Goal: Information Seeking & Learning: Check status

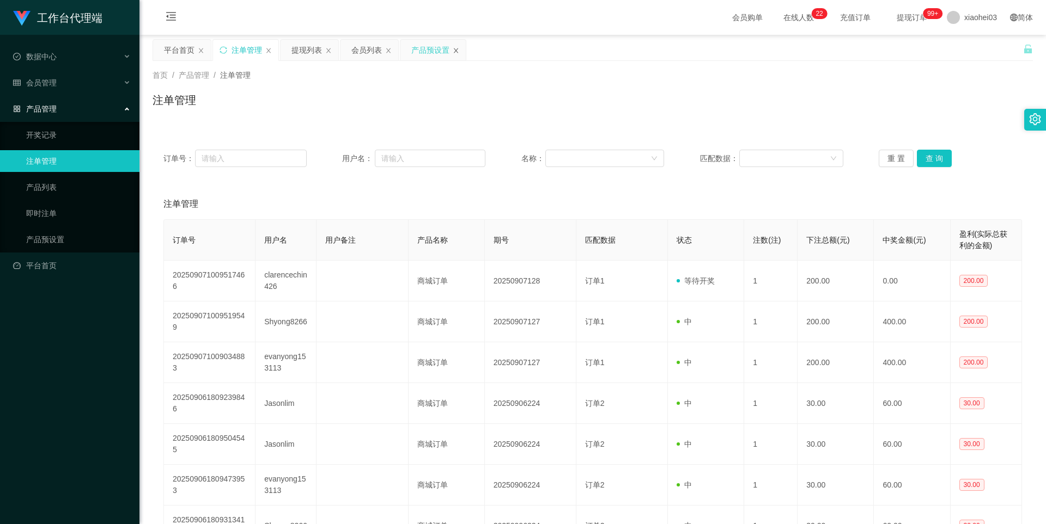
click at [455, 51] on icon "图标: close" at bounding box center [456, 50] width 7 height 7
click at [68, 246] on link "产品预设置" at bounding box center [78, 240] width 105 height 22
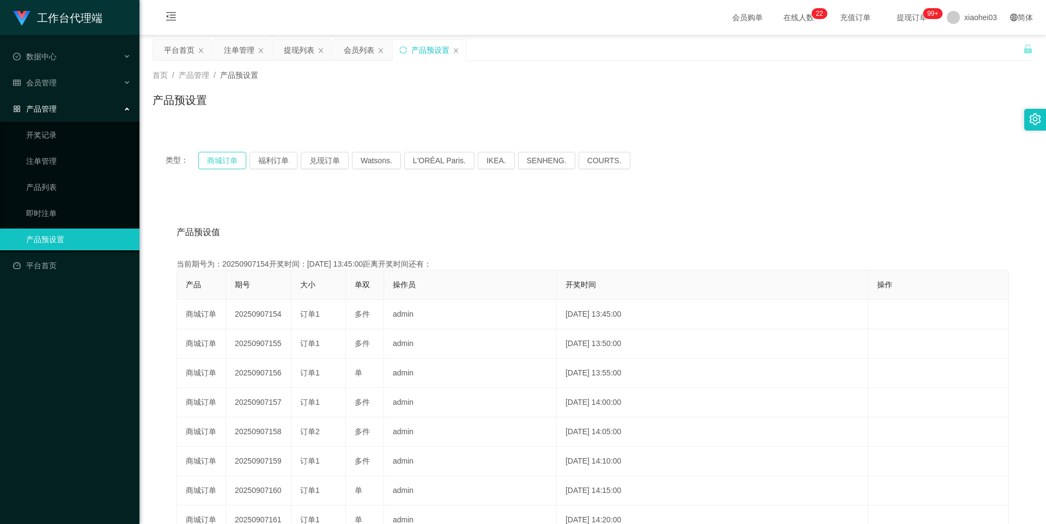
click at [225, 165] on button "商城订单" at bounding box center [222, 160] width 48 height 17
click at [277, 161] on button "福利订单" at bounding box center [273, 160] width 48 height 17
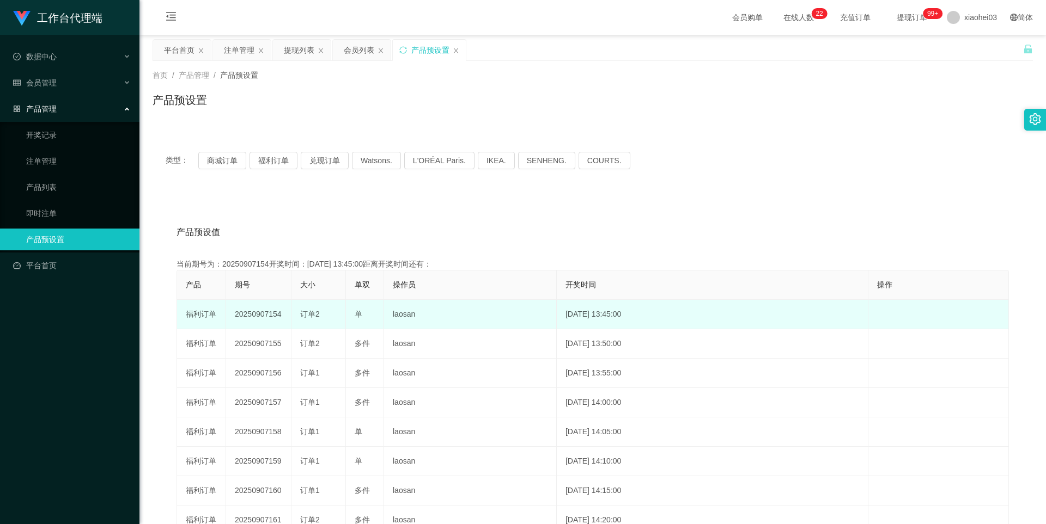
click at [262, 317] on td "20250907154" at bounding box center [258, 314] width 65 height 29
click at [254, 314] on td "20250907154" at bounding box center [258, 314] width 65 height 29
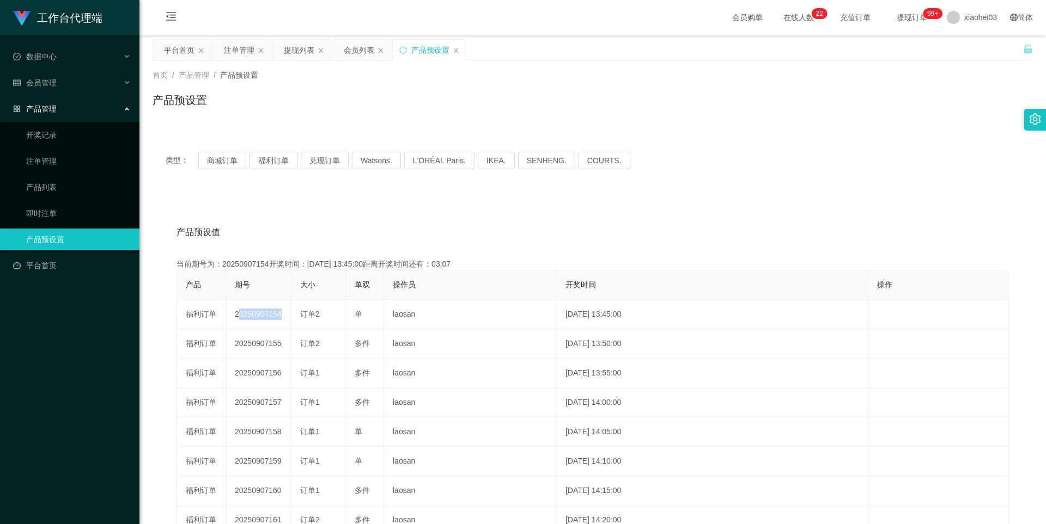
copy td "20250907154"
click at [247, 52] on div "注单管理" at bounding box center [239, 50] width 30 height 21
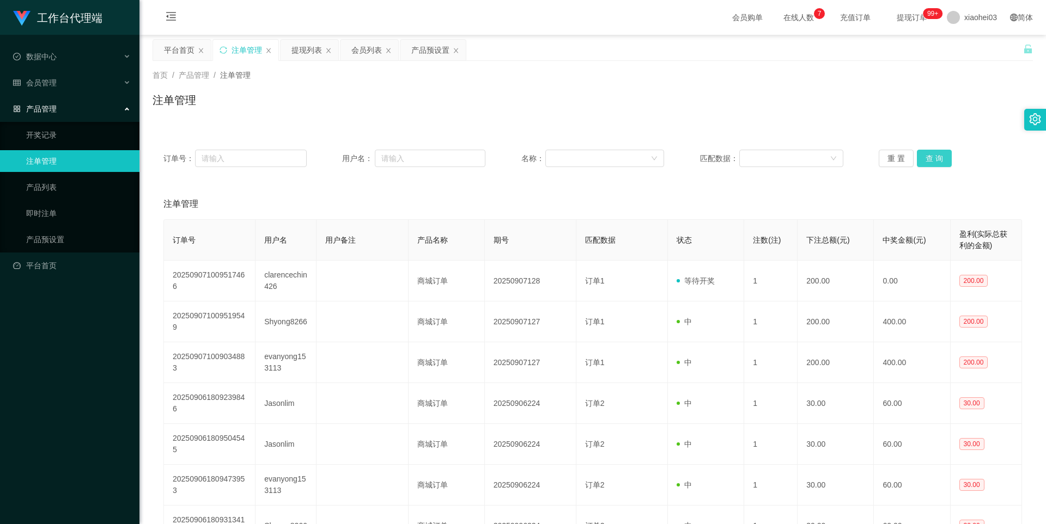
click at [939, 166] on button "查 询" at bounding box center [934, 158] width 35 height 17
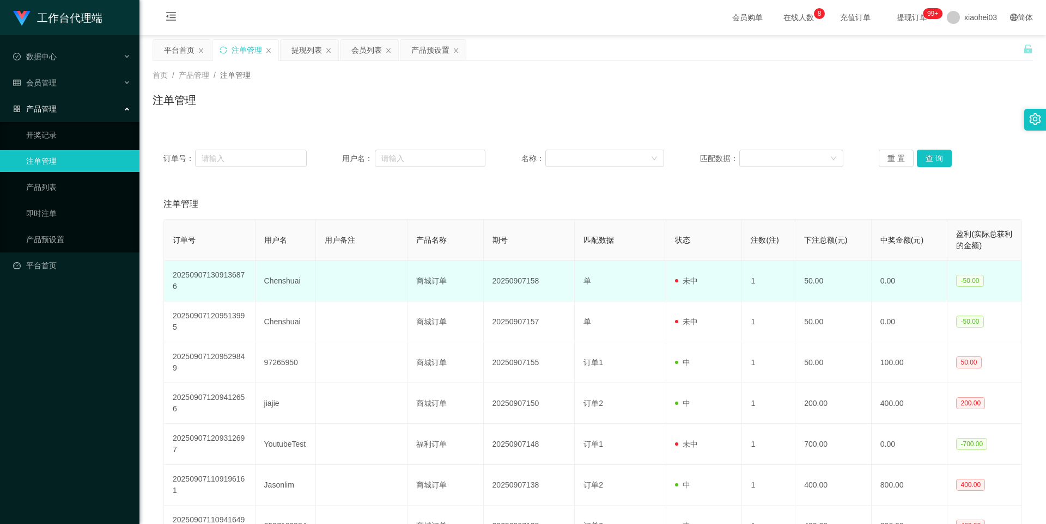
click at [279, 283] on td "Chenshuai" at bounding box center [285, 281] width 61 height 41
click at [279, 281] on td "Chenshuai" at bounding box center [285, 281] width 61 height 41
click at [279, 280] on td "Chenshuai" at bounding box center [285, 281] width 61 height 41
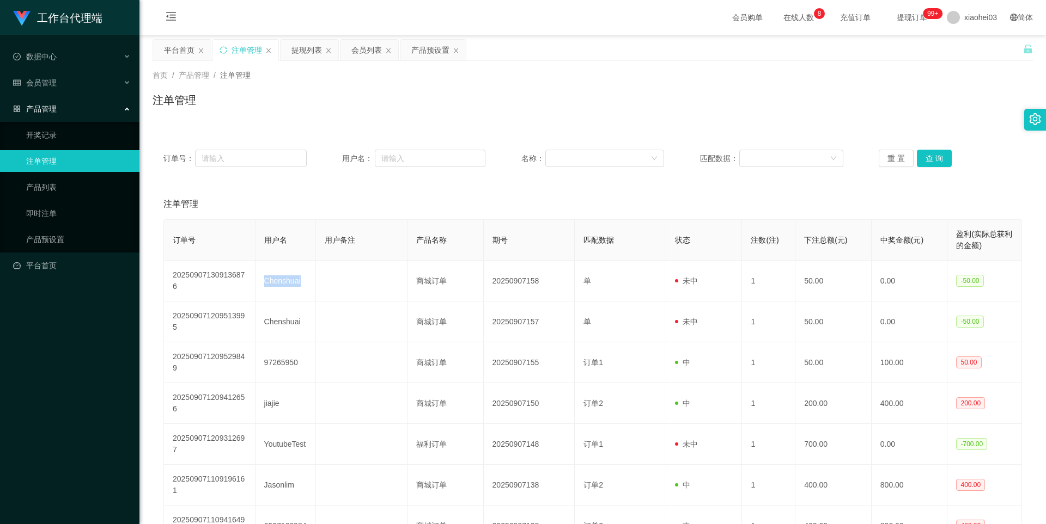
copy td "Chenshuai"
click at [363, 47] on div "会员列表" at bounding box center [366, 50] width 30 height 21
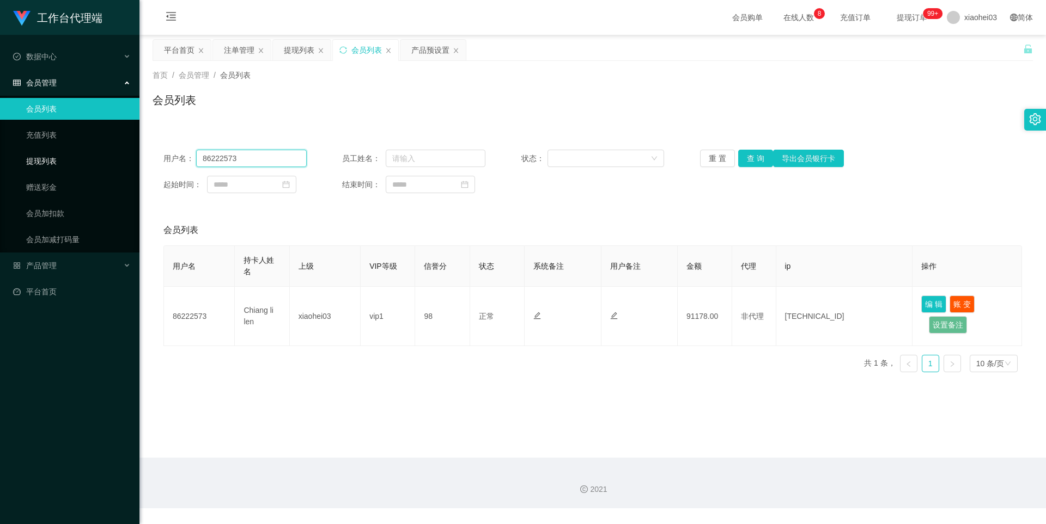
drag, startPoint x: 253, startPoint y: 159, endPoint x: 28, endPoint y: 153, distance: 225.0
click at [0, 158] on section "工作台代理端 数据中心 会员管理 会员列表 充值列表 提现列表 赠送彩金 会员加扣款 会员加减打码量 产品管理 开奖记录 注单管理 产品列表 即时注单 产品预…" at bounding box center [523, 254] width 1046 height 509
paste input "Chenshuai"
type input "Chenshuai"
click at [761, 158] on button "查 询" at bounding box center [755, 158] width 35 height 17
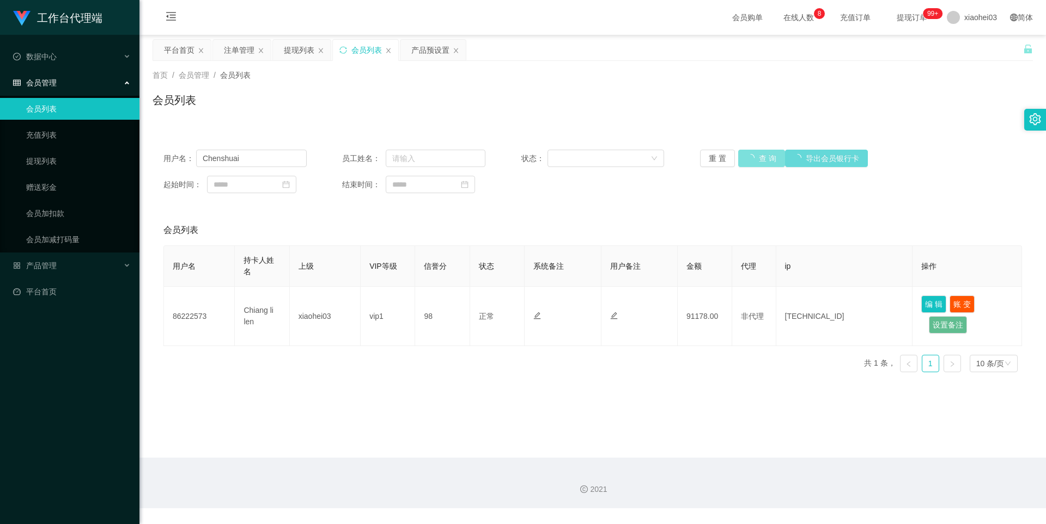
click at [761, 158] on button "查 询" at bounding box center [761, 158] width 47 height 17
click at [753, 161] on button "查 询" at bounding box center [755, 158] width 35 height 17
click at [753, 161] on div "重 置 查 询 导出会员银行卡" at bounding box center [771, 158] width 143 height 17
click at [753, 161] on button "查 询" at bounding box center [755, 158] width 35 height 17
